Goal: Find contact information: Find contact information

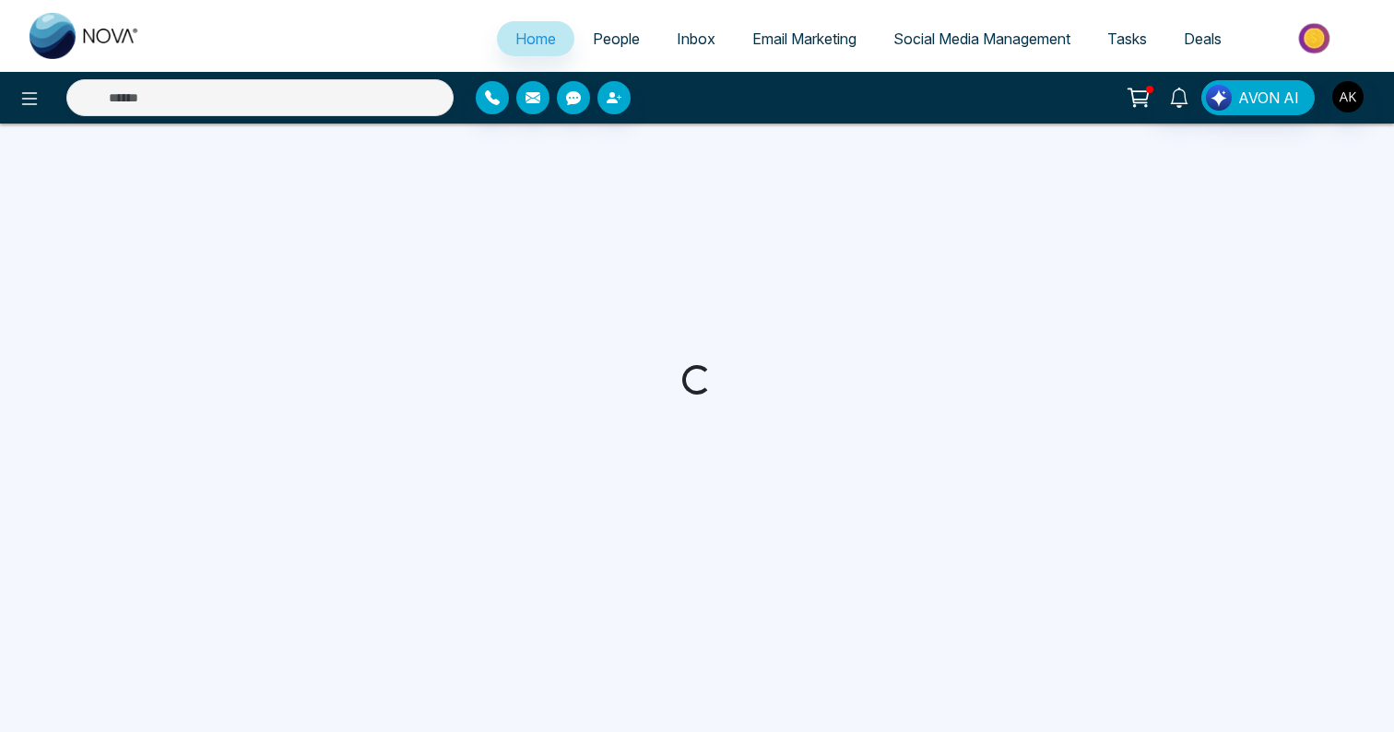
select select "*"
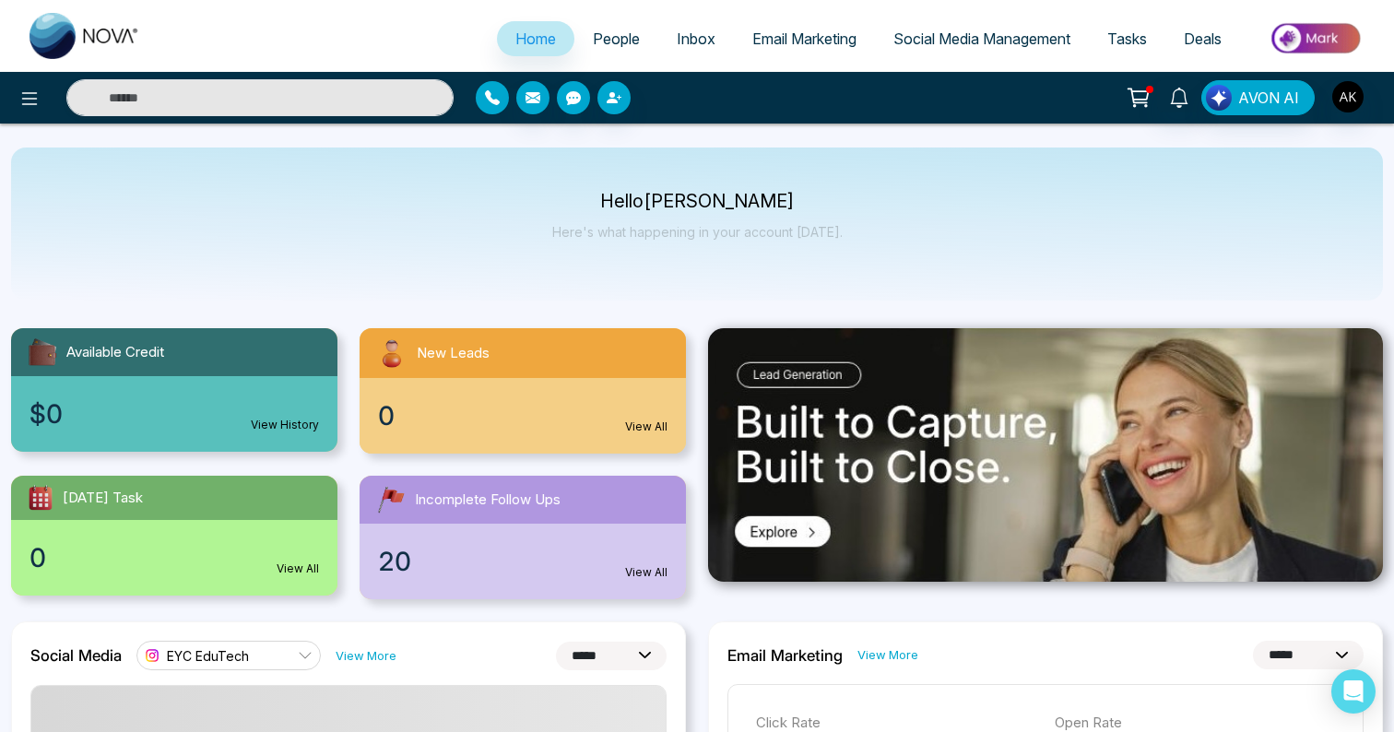
click at [502, 106] on button "button" at bounding box center [492, 97] width 33 height 33
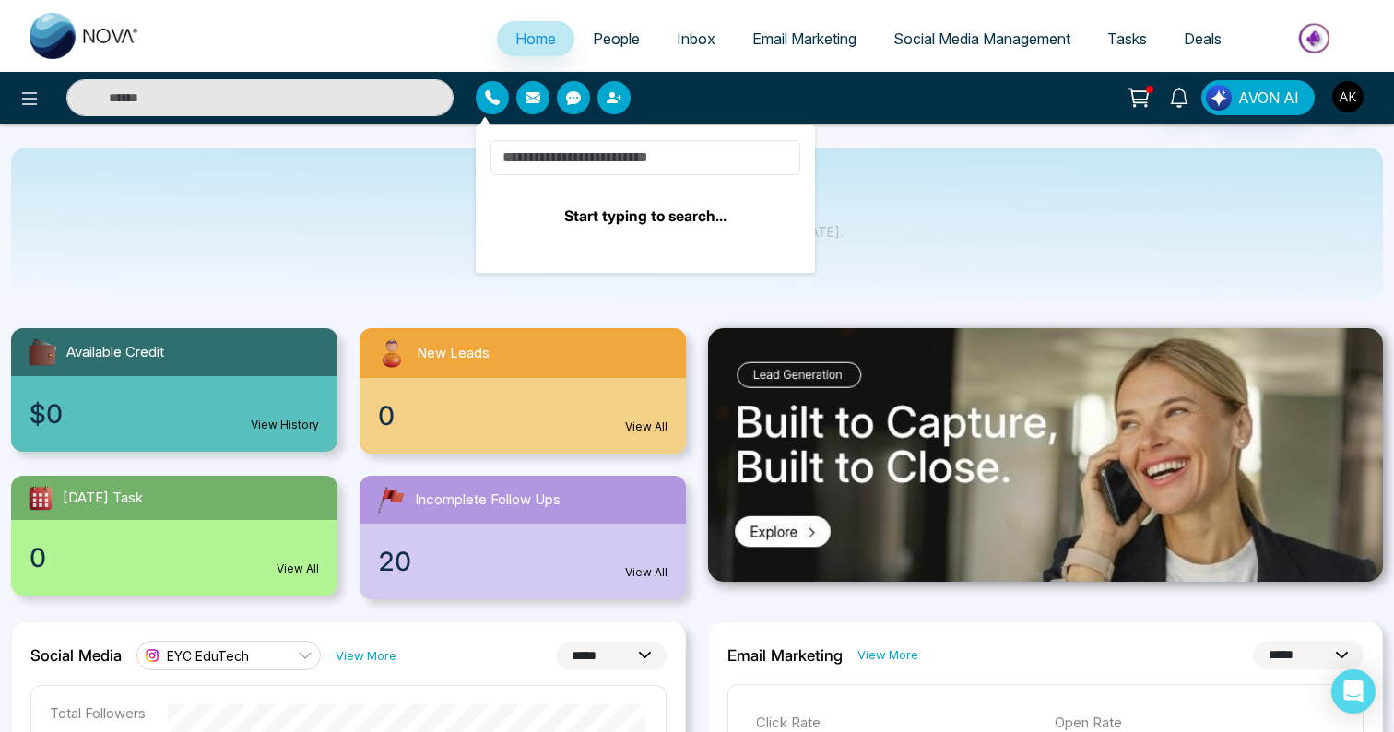
click at [550, 152] on input at bounding box center [645, 157] width 310 height 35
type input "*****"
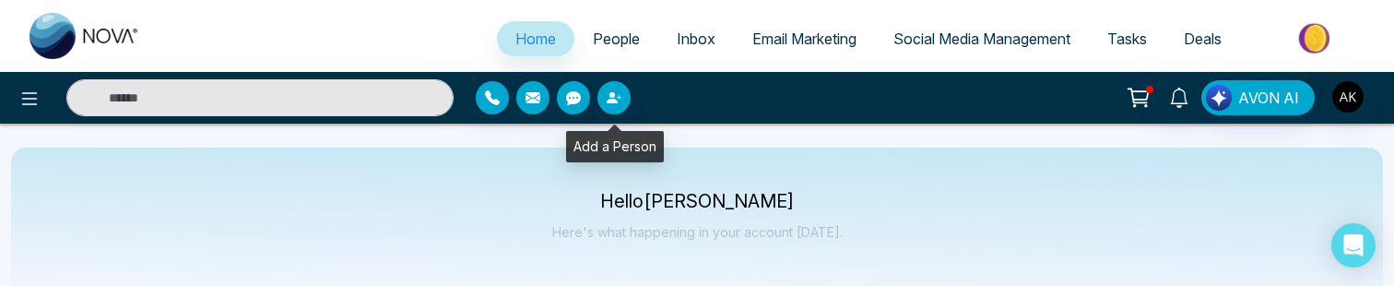
click at [472, 92] on div at bounding box center [639, 97] width 348 height 33
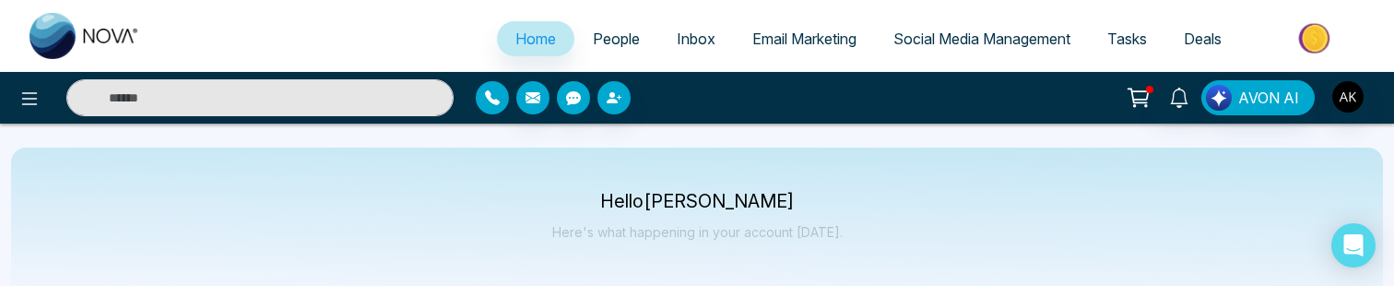
click at [489, 92] on icon "button" at bounding box center [492, 97] width 15 height 15
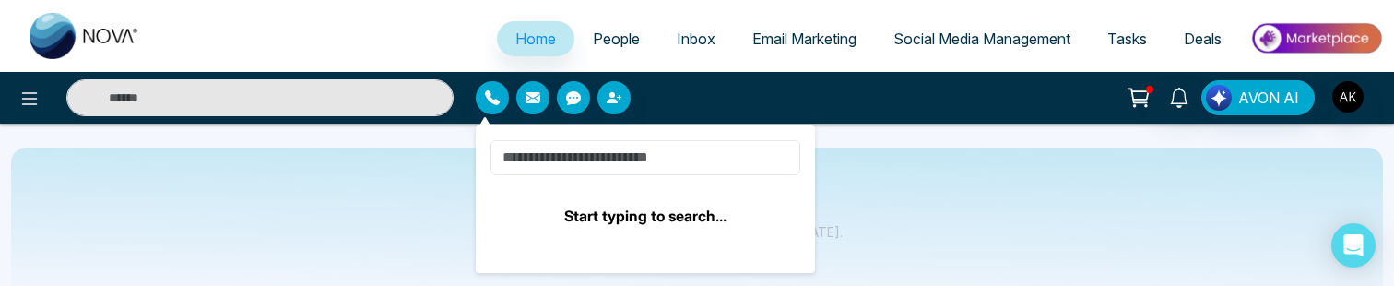
click at [643, 153] on input at bounding box center [645, 157] width 310 height 35
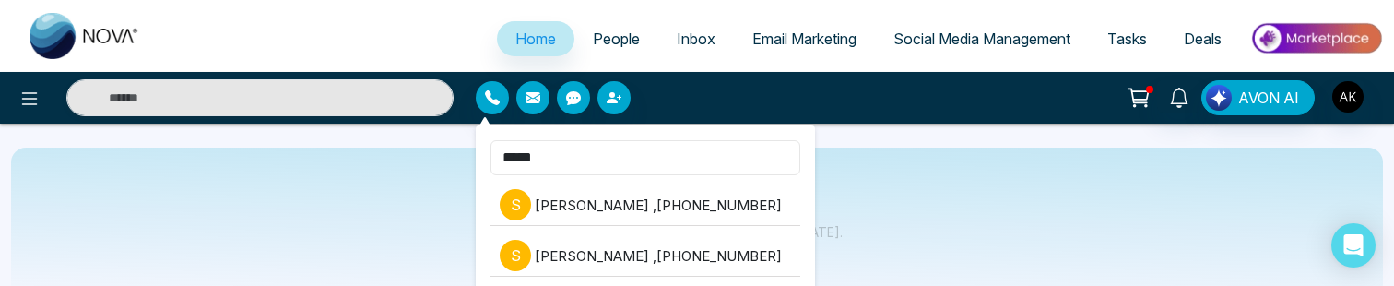
type input "*****"
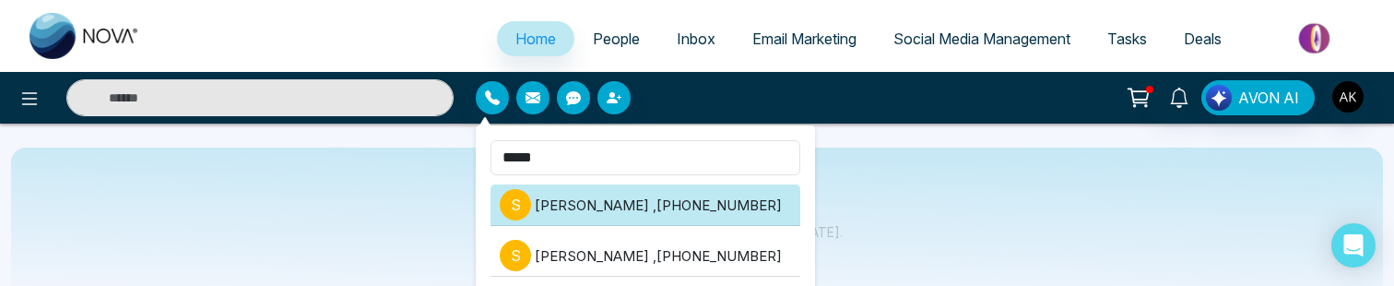
click at [666, 194] on li "s sahil , +918460937300" at bounding box center [645, 204] width 310 height 41
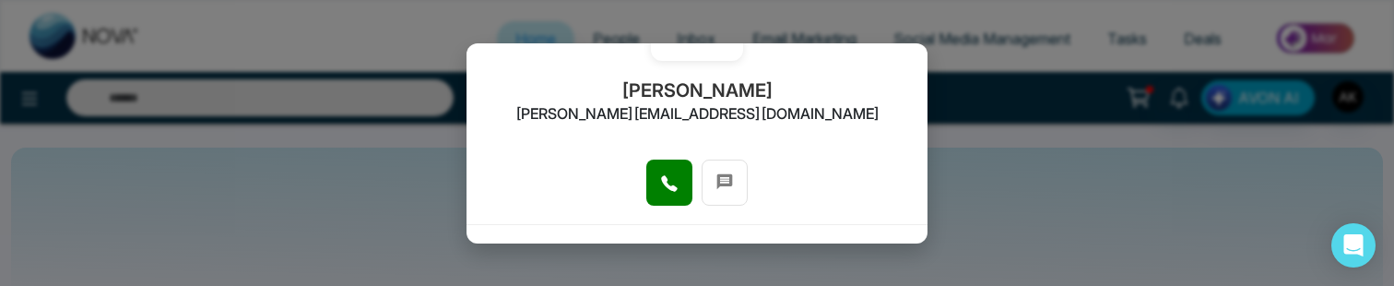
scroll to position [222, 0]
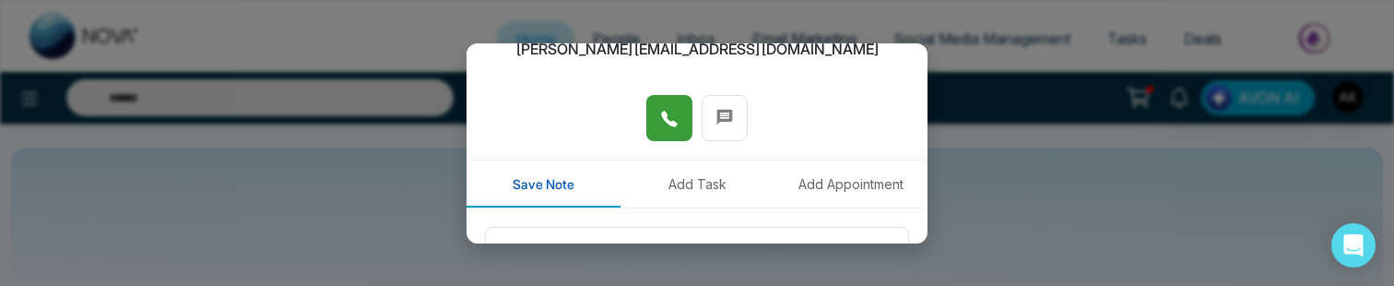
click at [667, 101] on button at bounding box center [669, 118] width 46 height 46
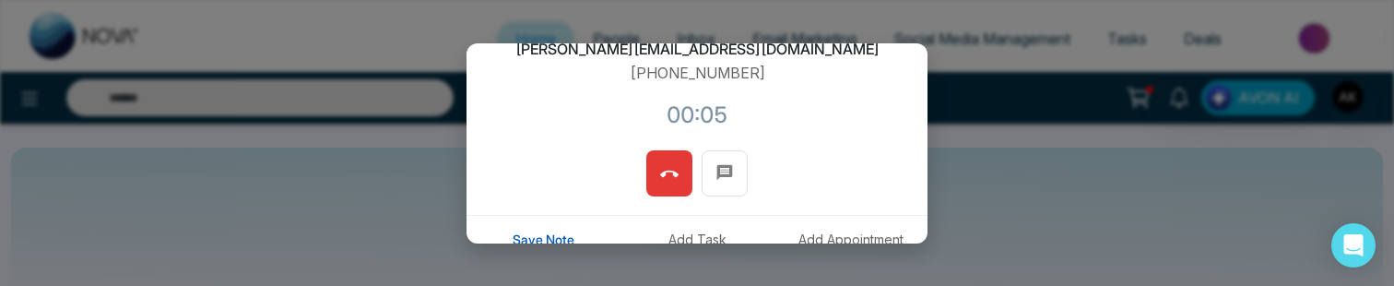
click at [667, 173] on icon at bounding box center [669, 174] width 18 height 18
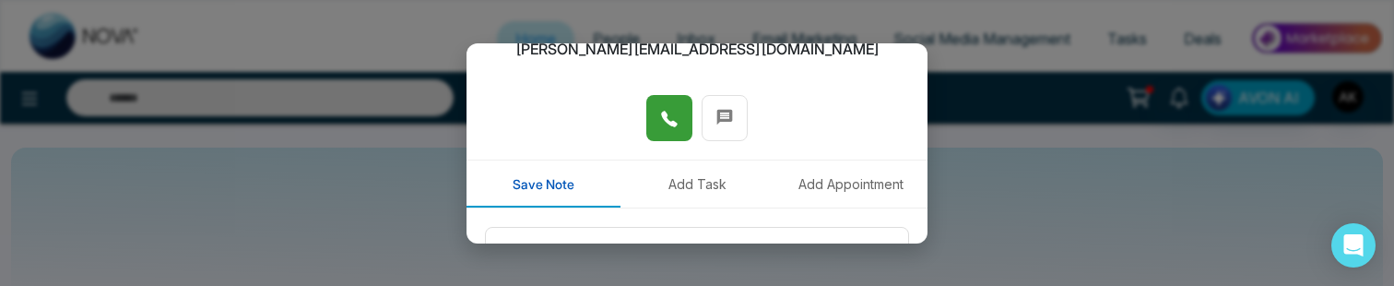
click at [660, 126] on icon at bounding box center [669, 119] width 18 height 18
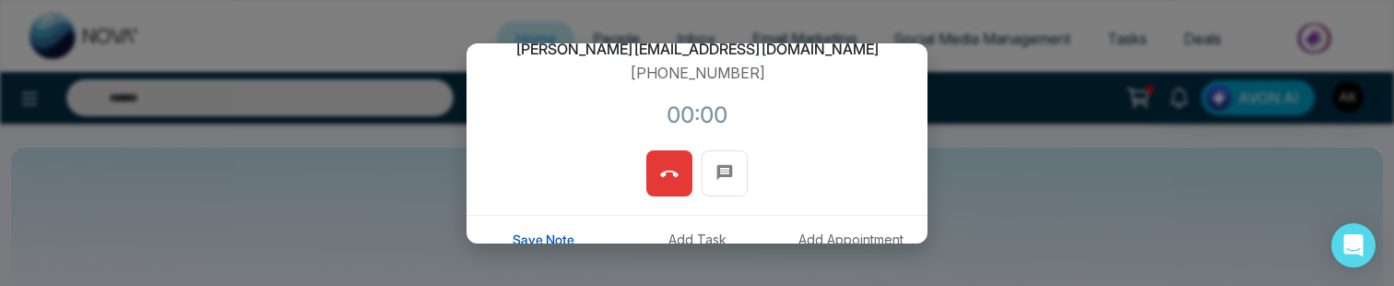
click at [660, 167] on icon at bounding box center [669, 174] width 18 height 18
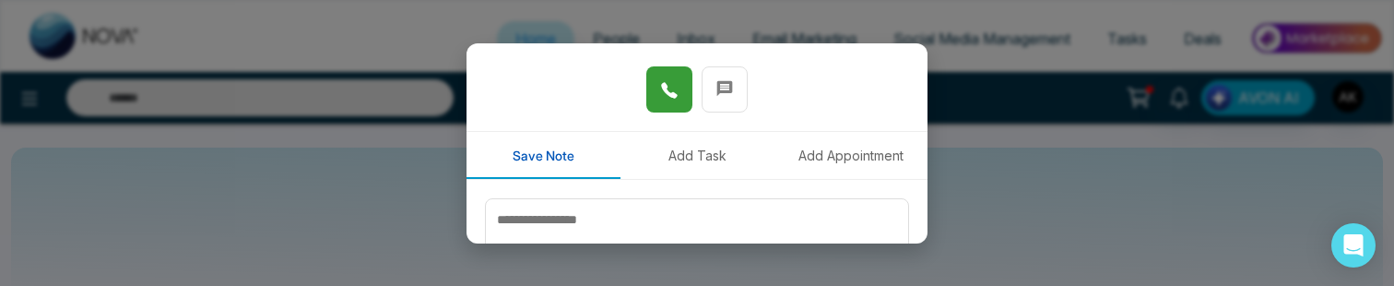
scroll to position [253, 0]
click at [670, 88] on icon at bounding box center [669, 88] width 18 height 18
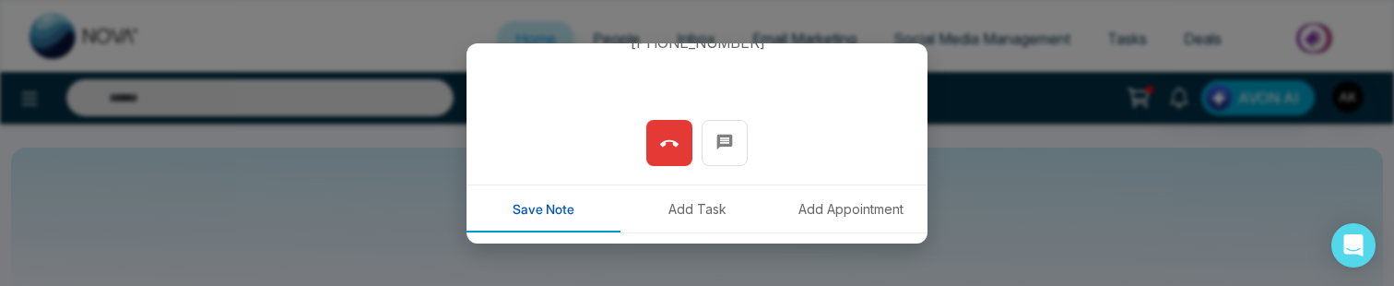
click at [666, 143] on icon at bounding box center [669, 143] width 18 height 6
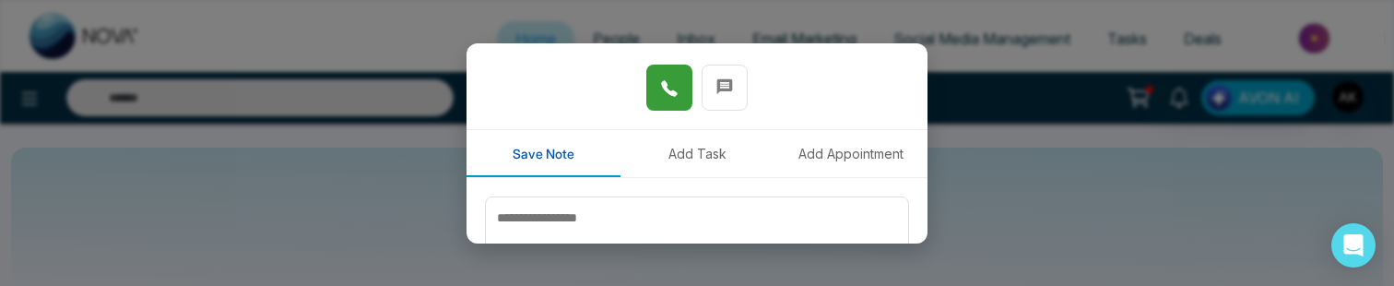
click at [681, 97] on button at bounding box center [669, 88] width 46 height 46
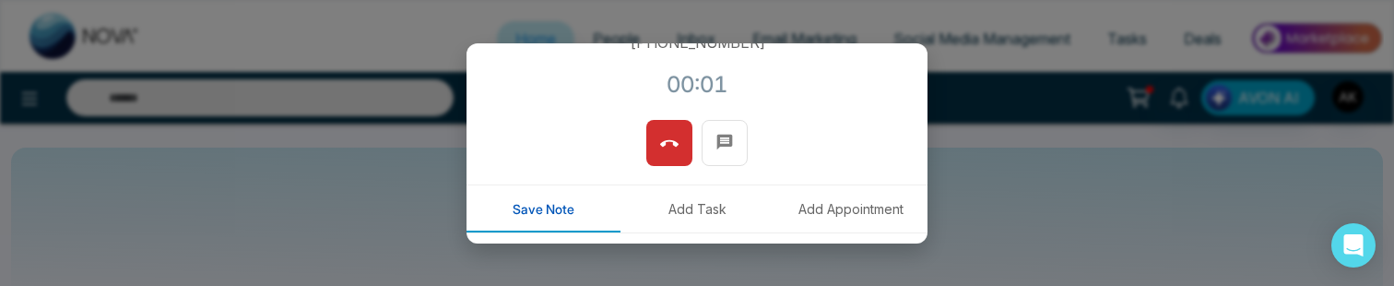
click at [672, 151] on icon at bounding box center [669, 144] width 18 height 18
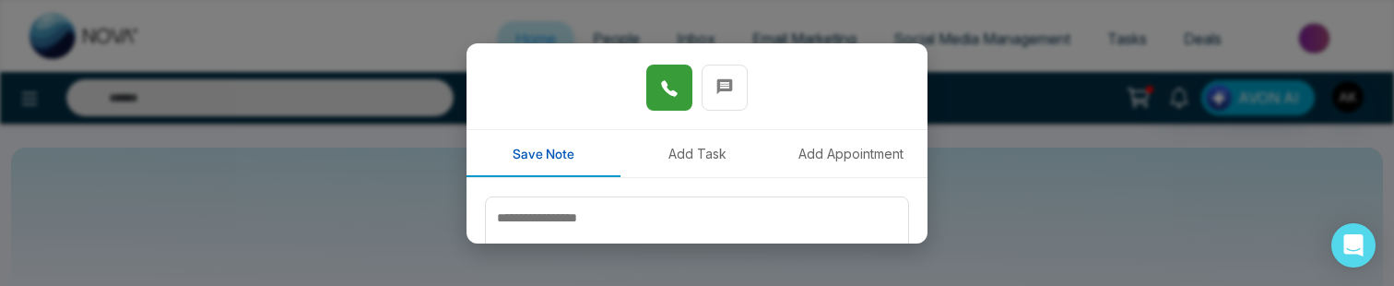
click at [655, 92] on button at bounding box center [669, 88] width 46 height 46
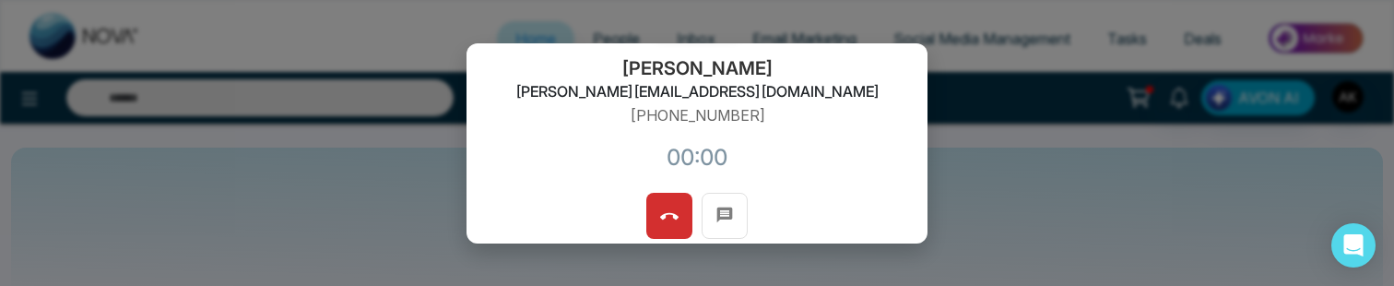
scroll to position [222, 0]
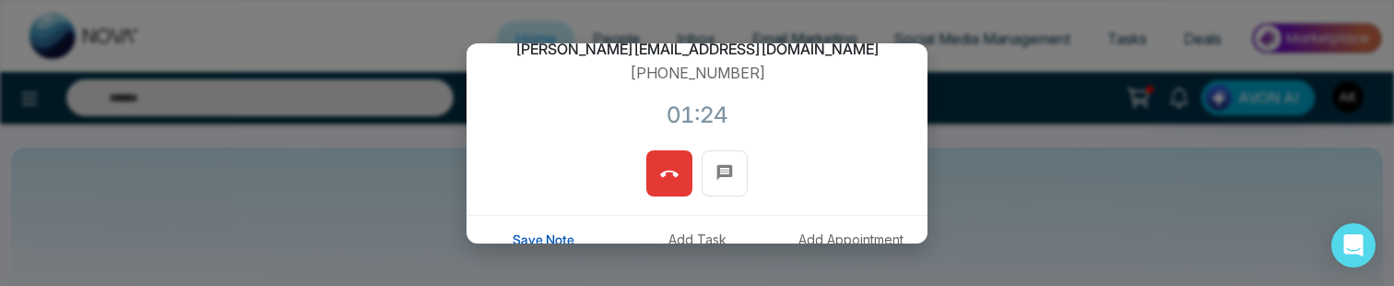
click at [678, 181] on button at bounding box center [669, 173] width 46 height 46
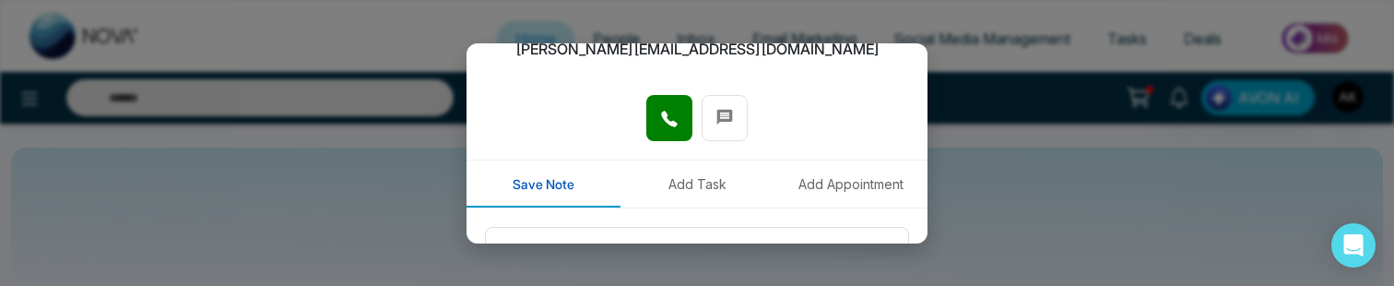
click at [668, 124] on icon at bounding box center [669, 119] width 18 height 18
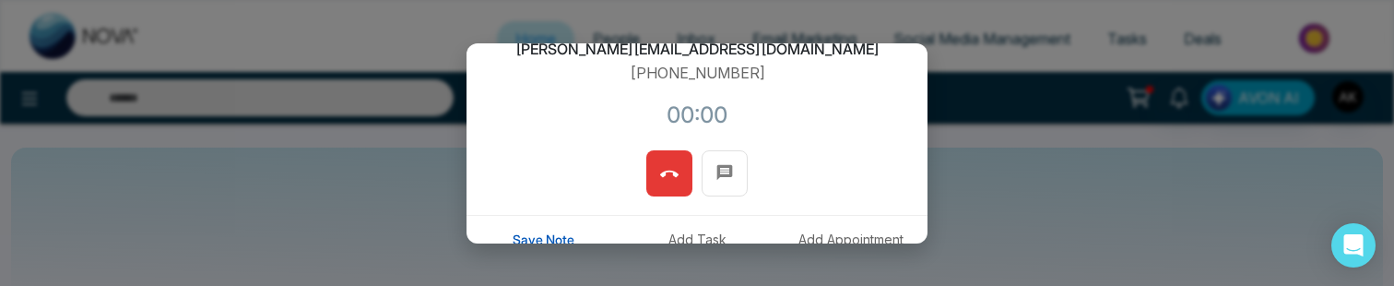
click at [684, 189] on button at bounding box center [669, 173] width 46 height 46
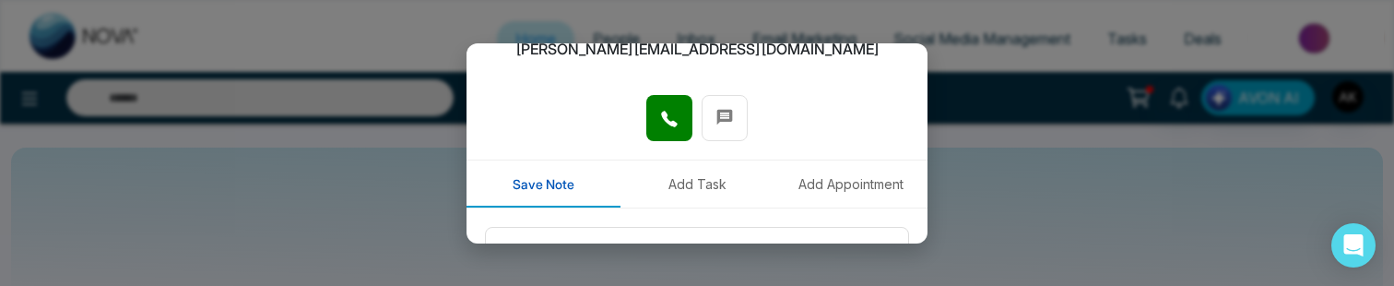
click at [669, 117] on icon at bounding box center [669, 119] width 18 height 18
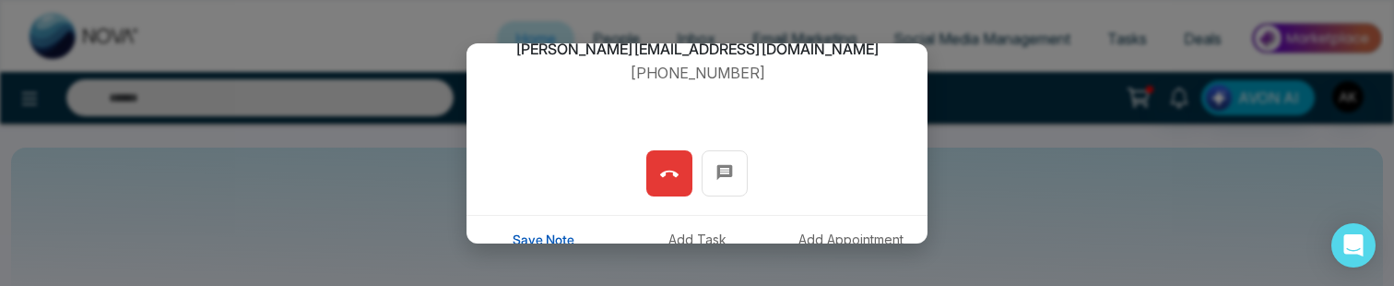
click at [685, 183] on button at bounding box center [669, 173] width 46 height 46
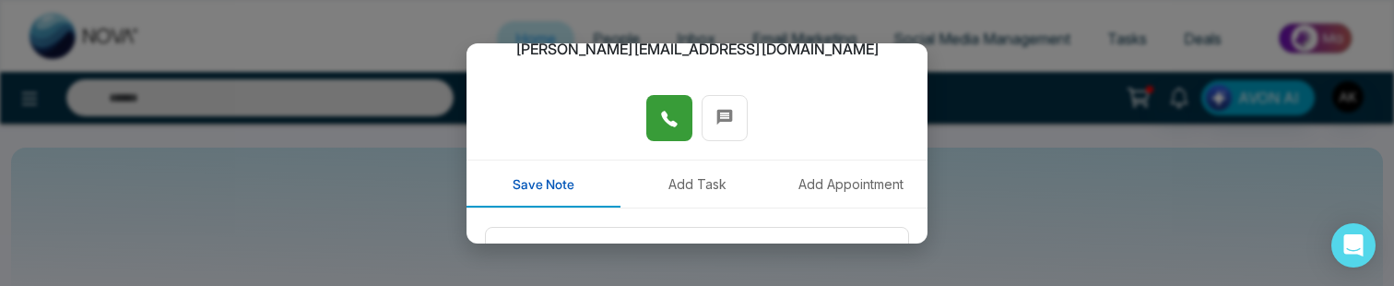
click at [656, 118] on button at bounding box center [669, 118] width 46 height 46
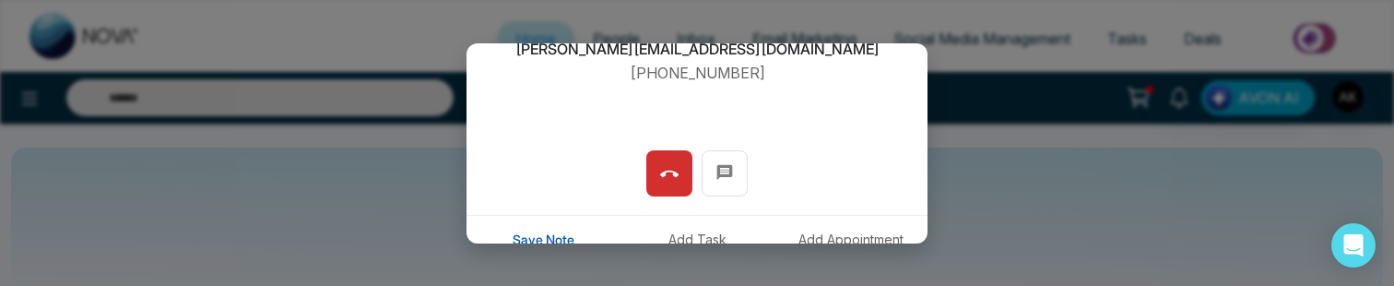
click at [670, 174] on icon at bounding box center [669, 174] width 18 height 18
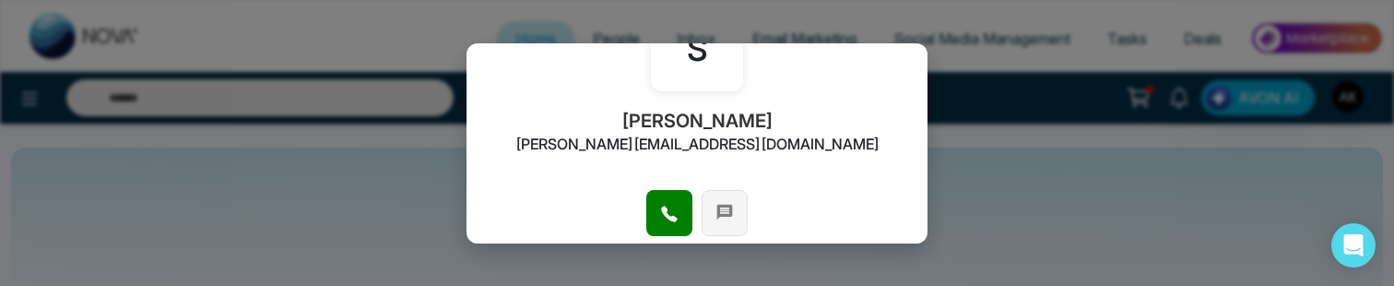
scroll to position [150, 0]
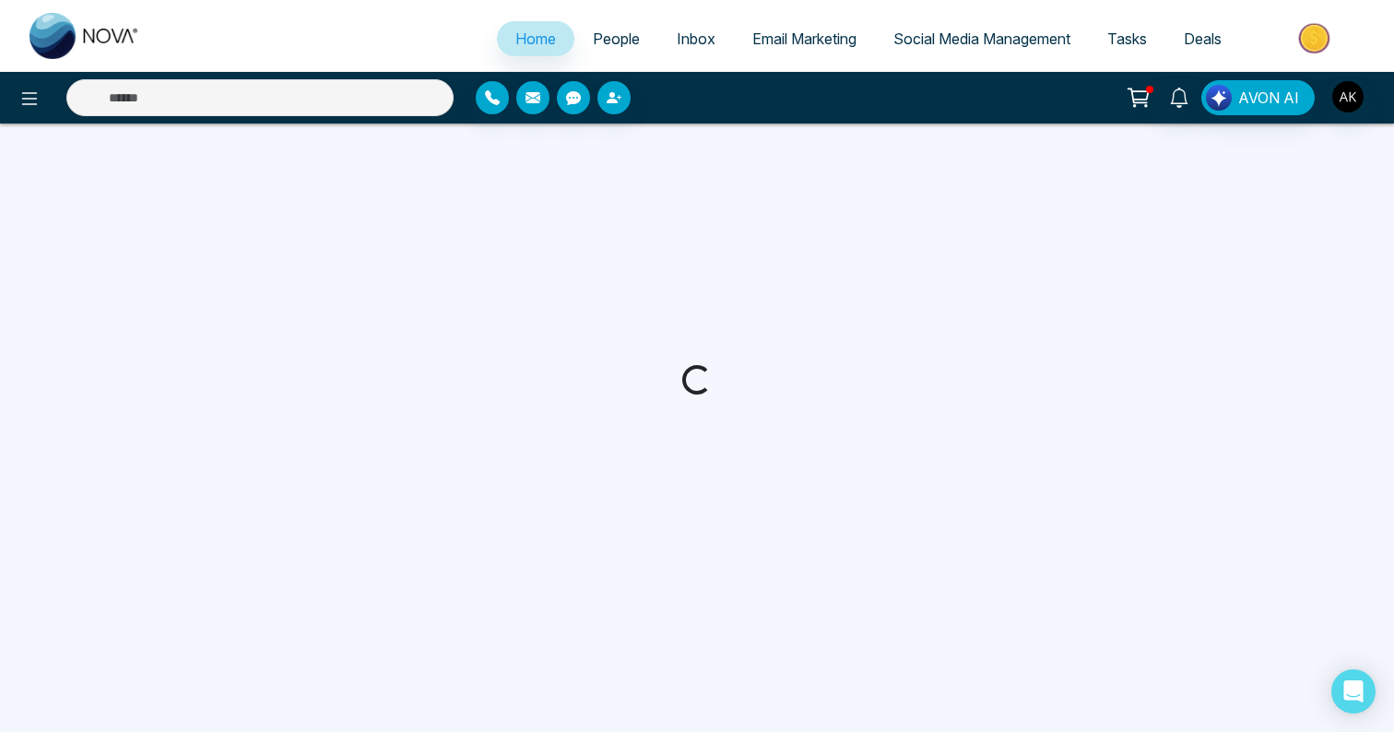
select select "*"
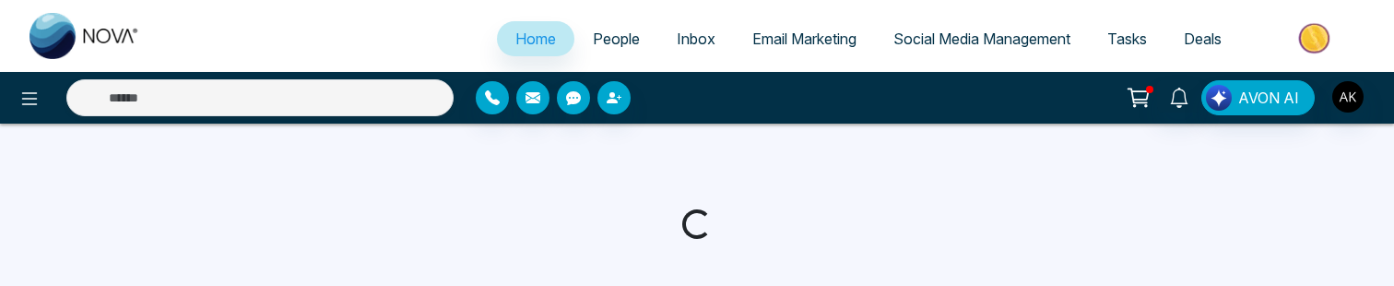
select select "*"
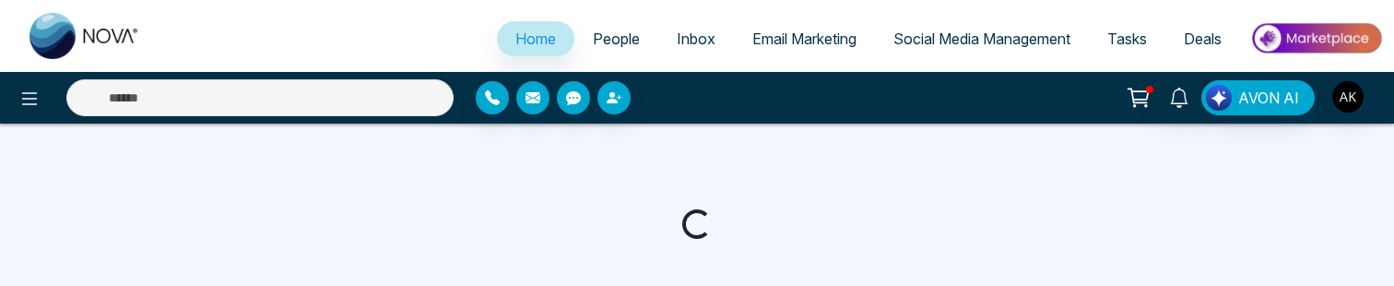
select select "*"
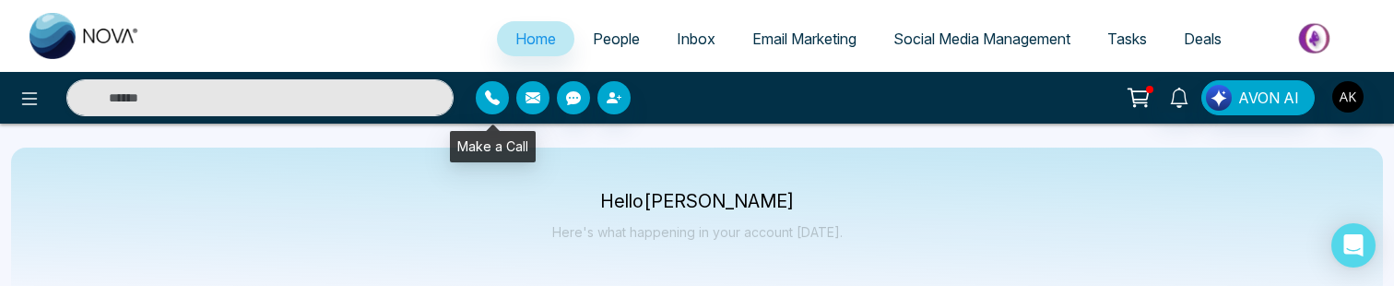
click at [477, 86] on div at bounding box center [639, 97] width 326 height 33
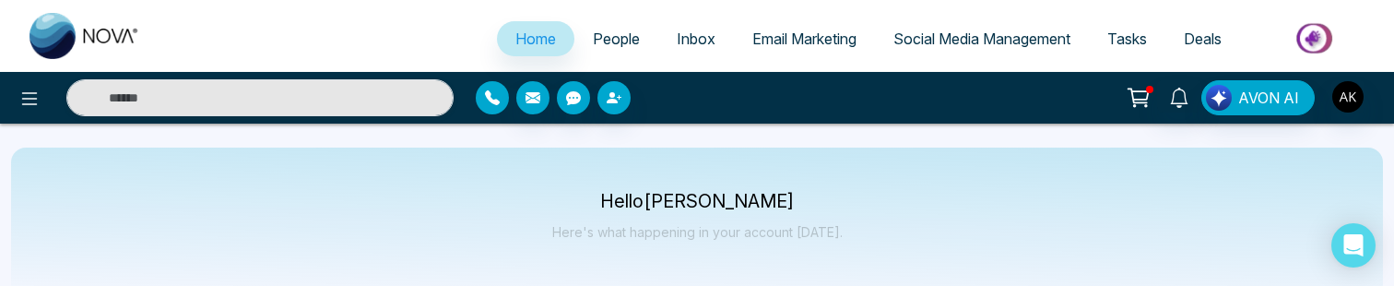
click at [496, 100] on icon "button" at bounding box center [492, 97] width 15 height 15
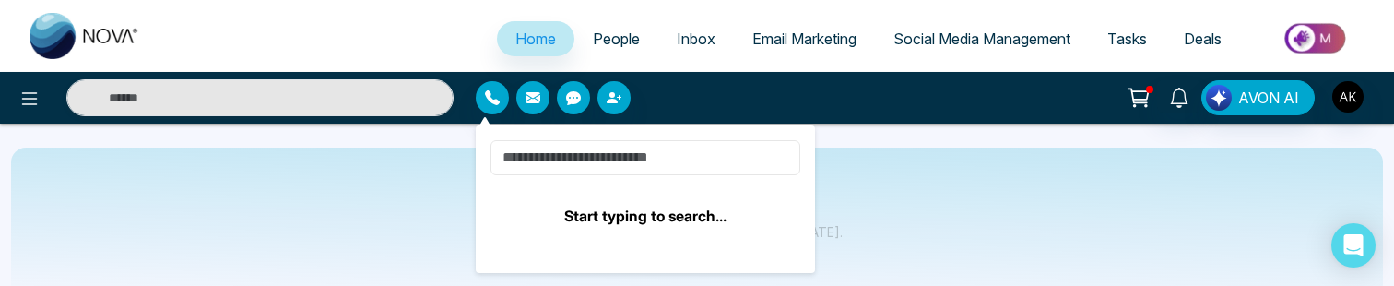
click at [556, 155] on input at bounding box center [645, 157] width 310 height 35
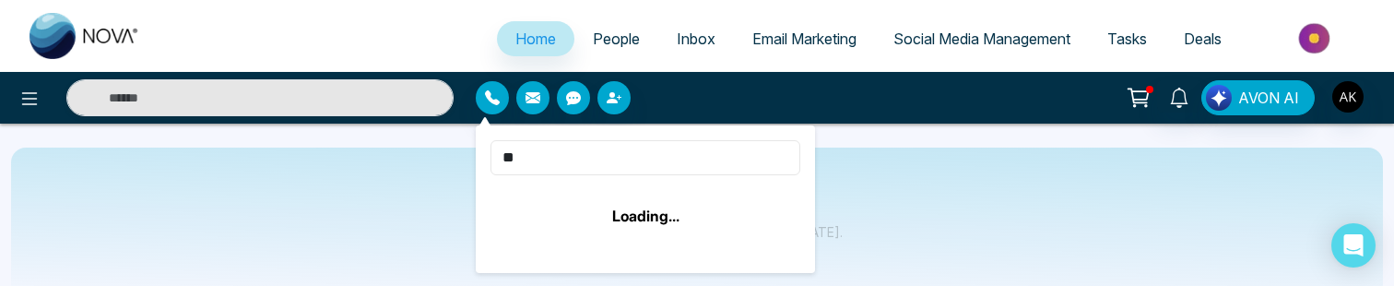
type input "*"
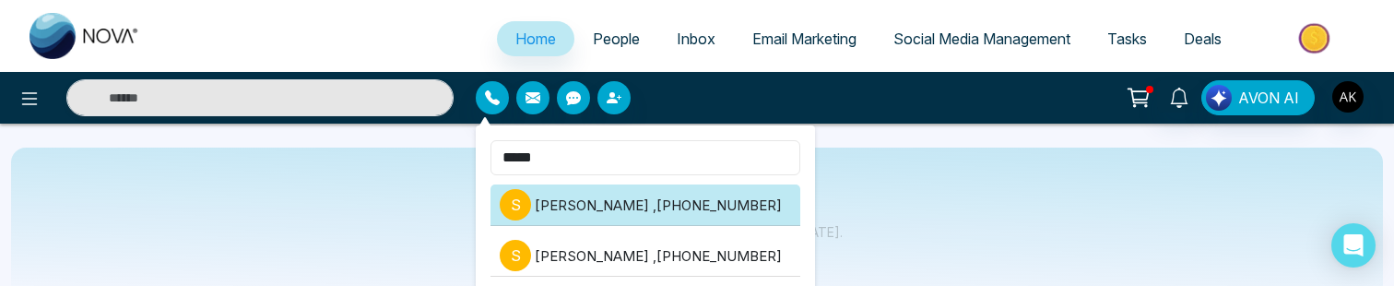
type input "*****"
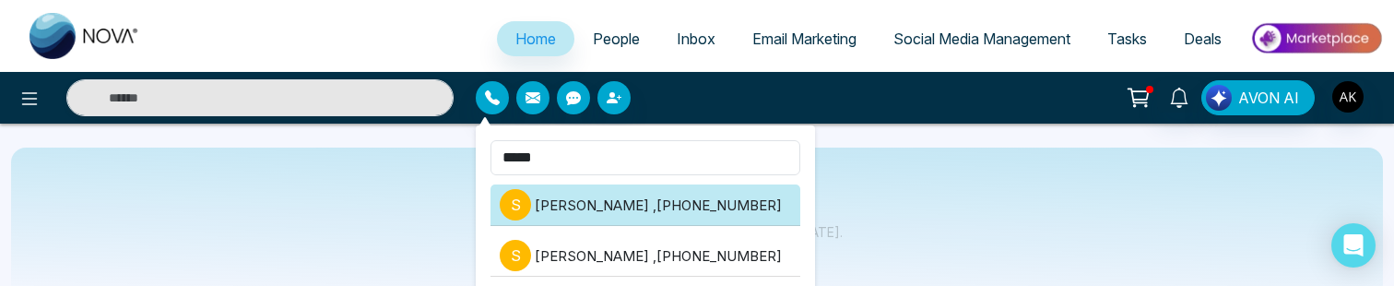
click at [671, 199] on li "s sahil , +918460937300" at bounding box center [645, 204] width 310 height 41
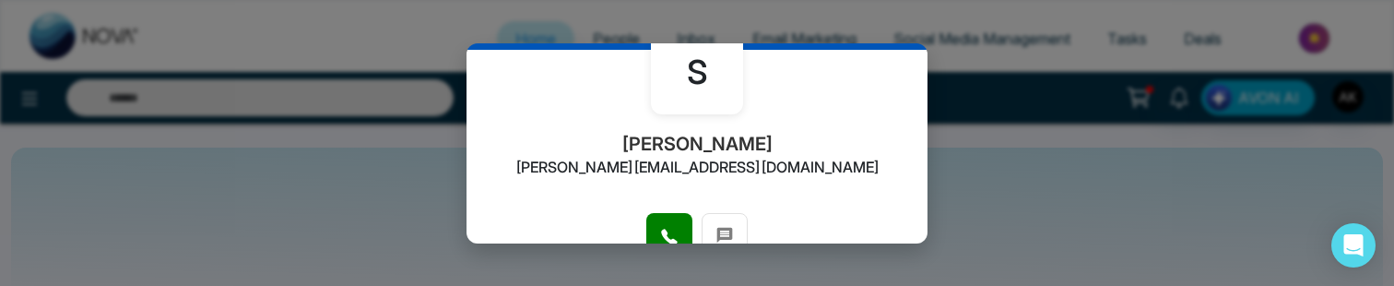
scroll to position [117, 0]
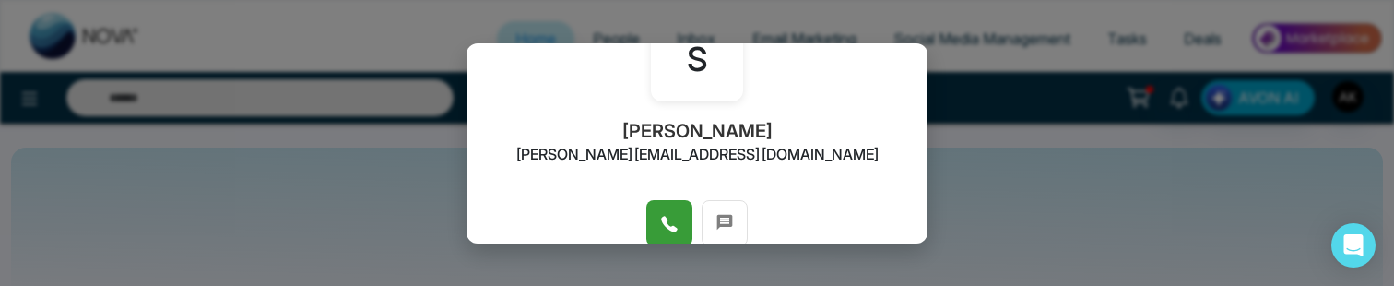
click at [673, 206] on button at bounding box center [669, 223] width 46 height 46
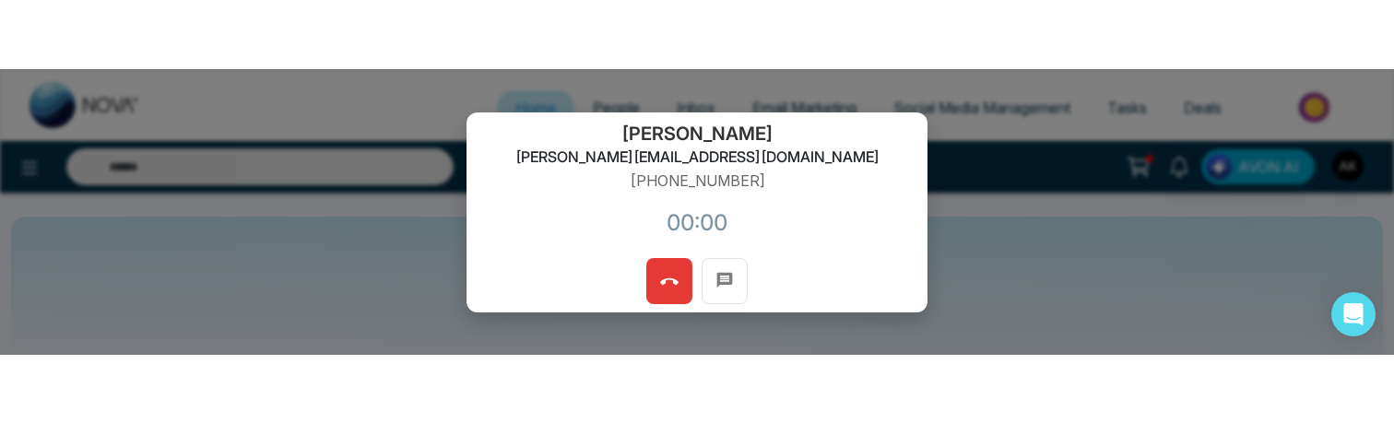
scroll to position [190, 0]
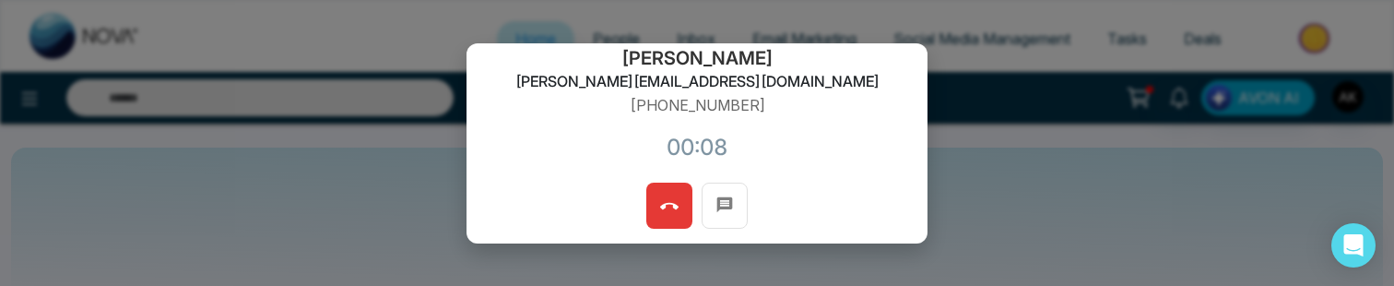
click at [673, 206] on icon at bounding box center [669, 206] width 18 height 6
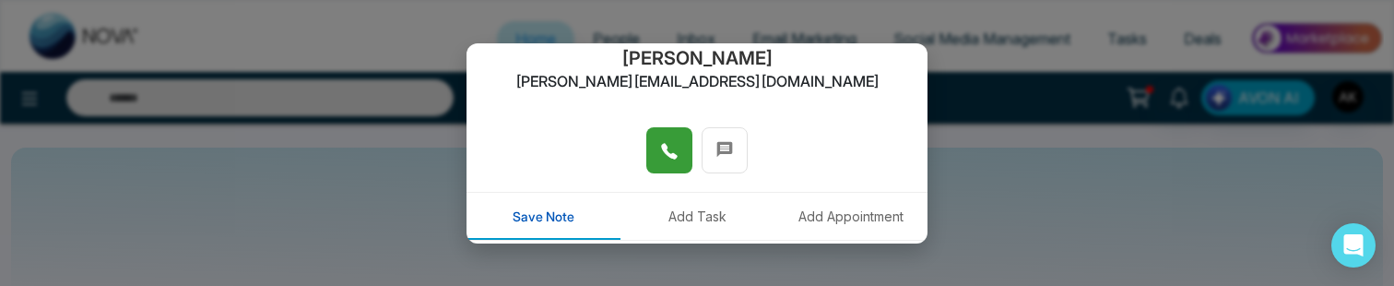
click at [676, 147] on icon at bounding box center [669, 151] width 18 height 18
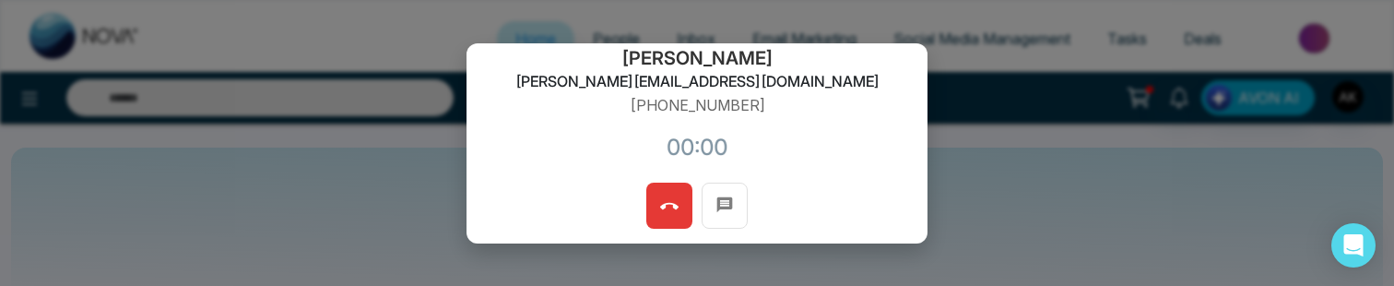
click at [678, 206] on button at bounding box center [669, 206] width 46 height 46
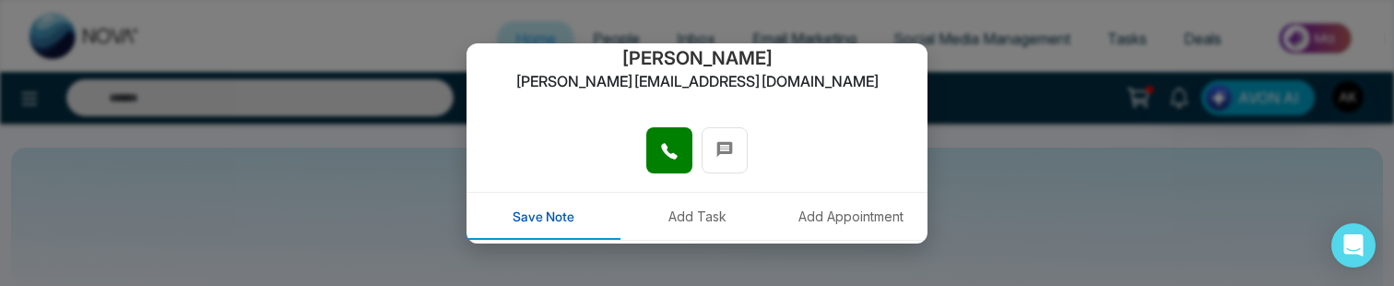
click at [661, 150] on icon at bounding box center [669, 151] width 18 height 18
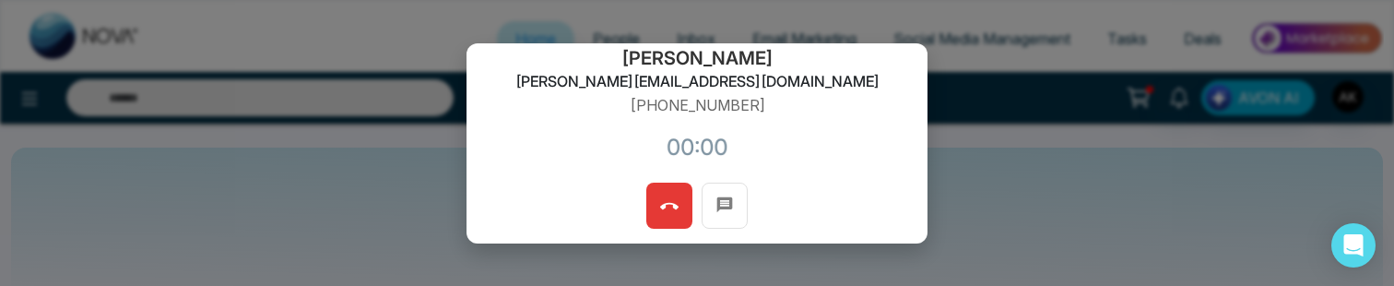
click at [660, 187] on button at bounding box center [669, 206] width 46 height 46
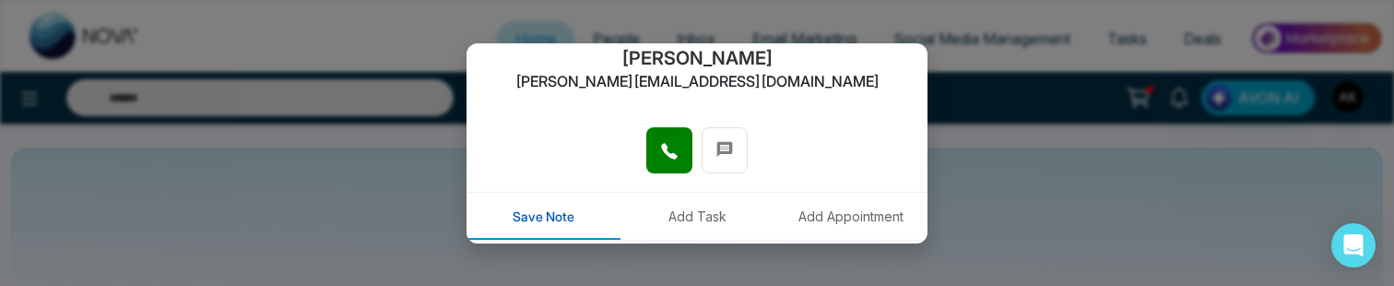
click at [668, 149] on icon at bounding box center [669, 151] width 18 height 18
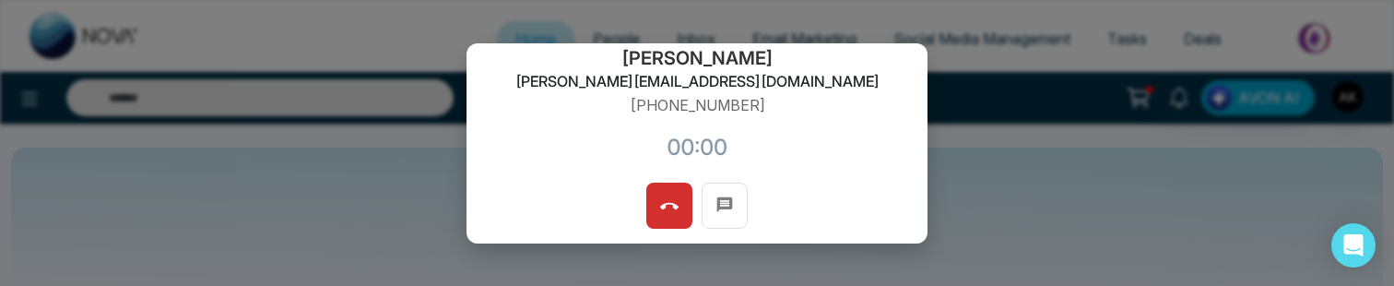
click at [668, 202] on icon at bounding box center [669, 206] width 18 height 18
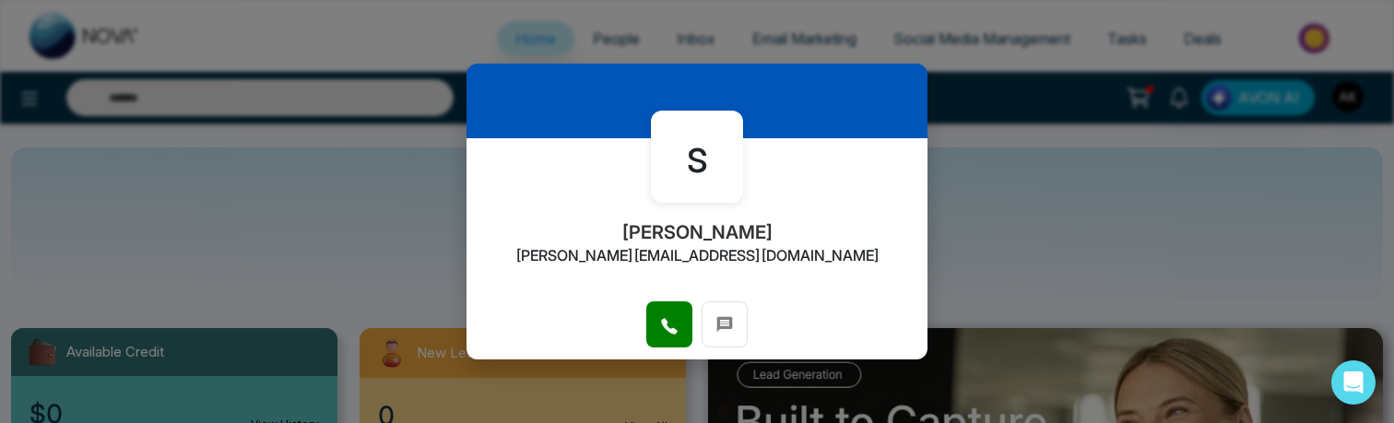
scroll to position [0, 0]
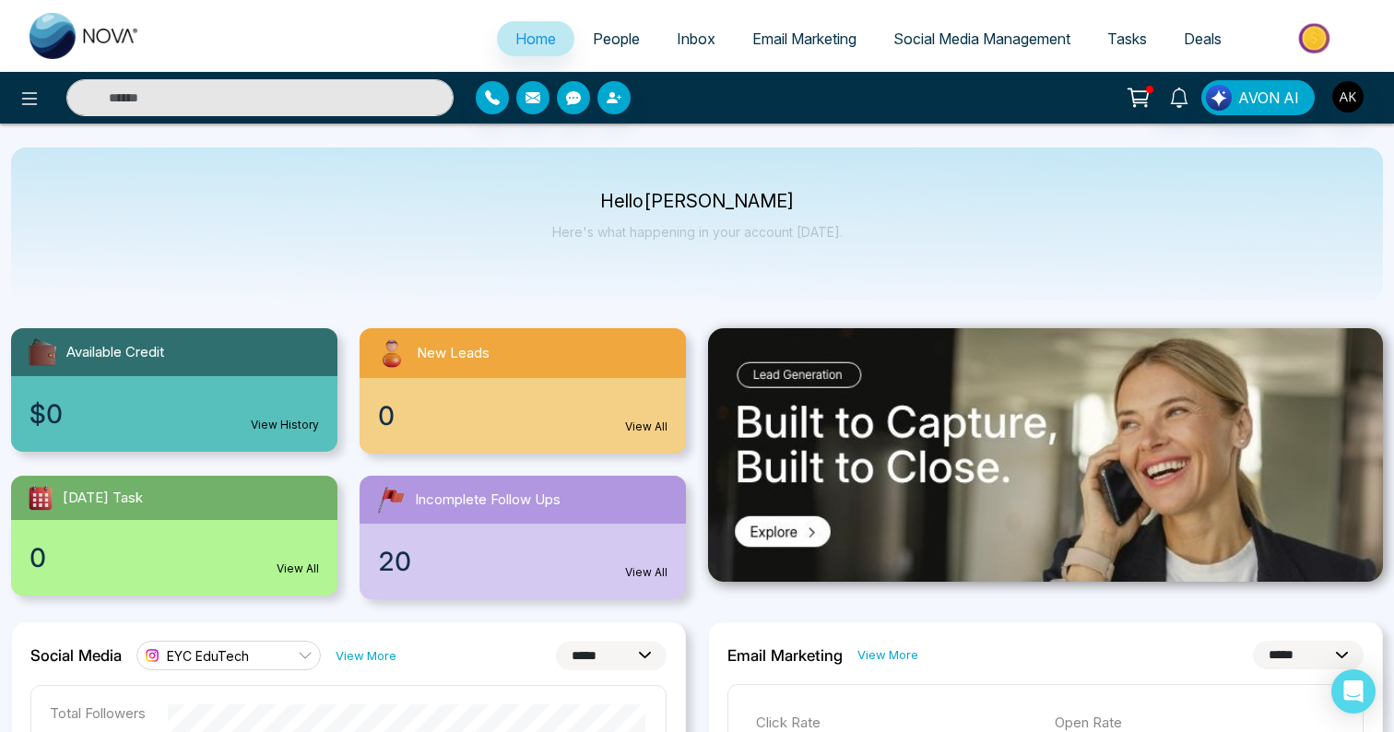
select select "*"
